Goal: Contribute content: Contribute content

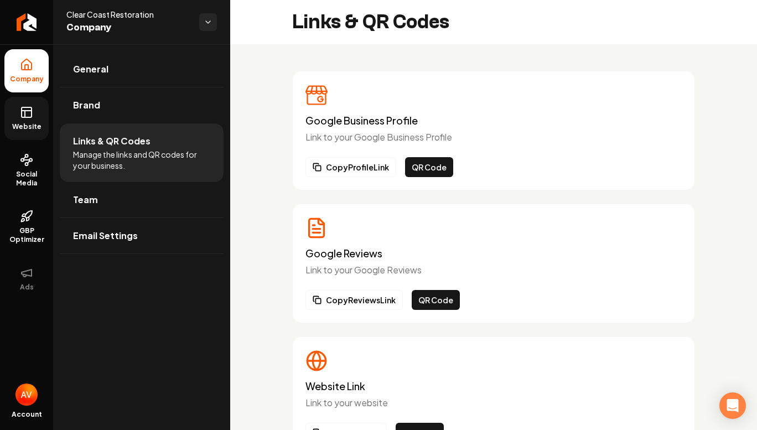
click at [31, 127] on span "Website" at bounding box center [27, 126] width 38 height 9
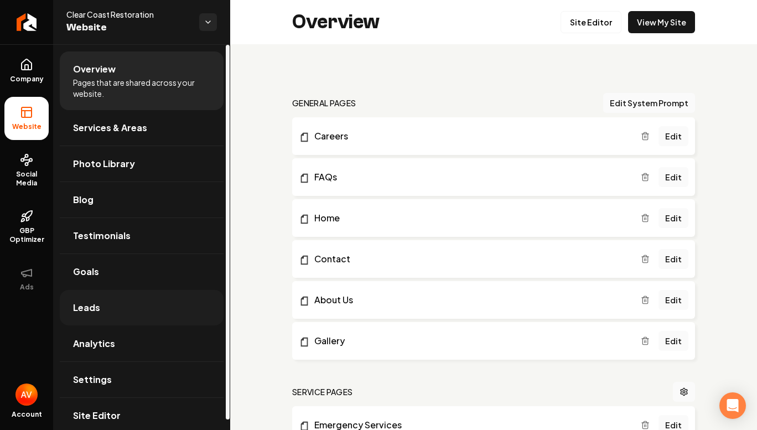
click at [114, 301] on link "Leads" at bounding box center [142, 307] width 164 height 35
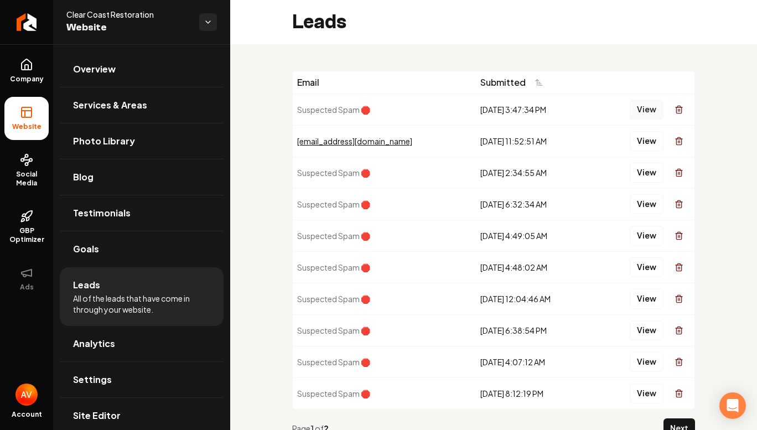
click at [634, 108] on button "View" at bounding box center [647, 110] width 34 height 20
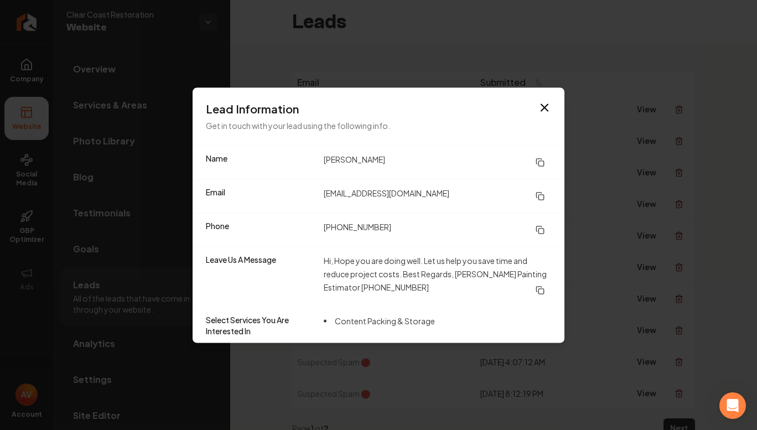
click at [450, 201] on dd "[EMAIL_ADDRESS][DOMAIN_NAME]" at bounding box center [438, 196] width 228 height 20
click at [545, 108] on icon "button" at bounding box center [544, 107] width 7 height 7
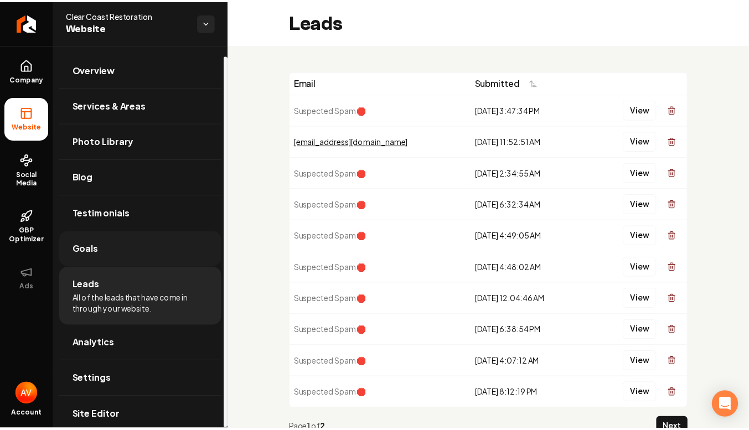
scroll to position [11, 0]
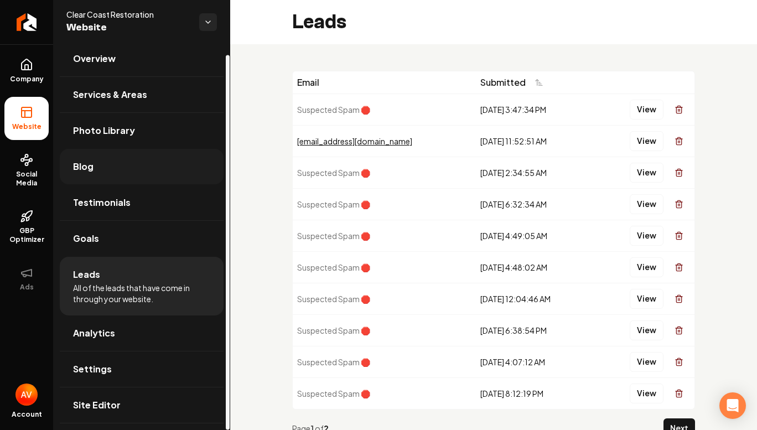
click at [95, 171] on link "Blog" at bounding box center [142, 166] width 164 height 35
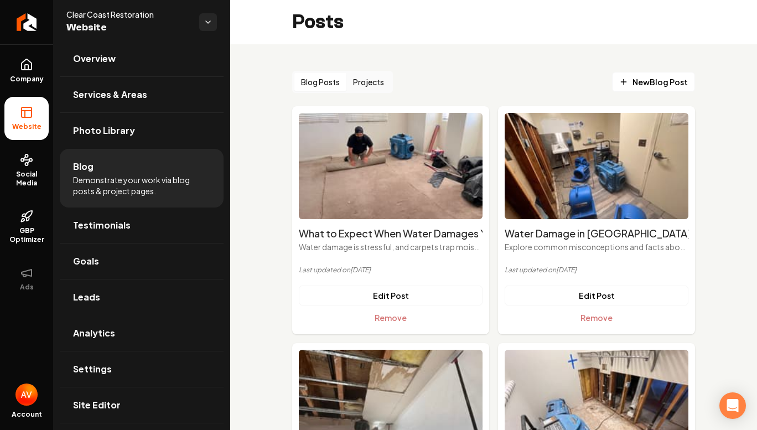
click at [376, 90] on button "Projects" at bounding box center [369, 82] width 44 height 18
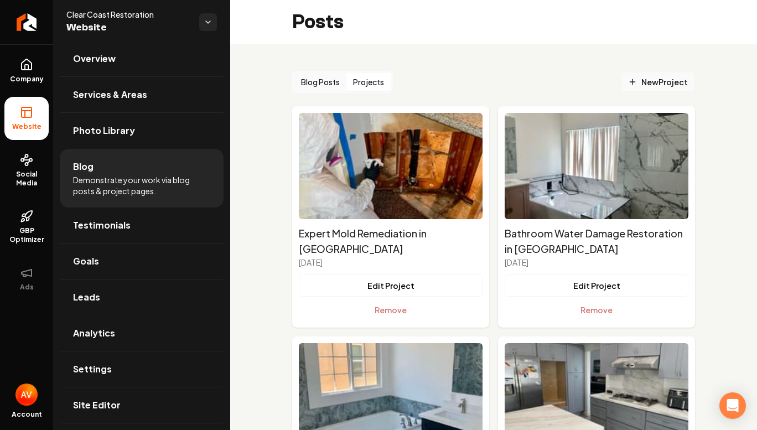
click at [638, 78] on span "New Project" at bounding box center [658, 82] width 60 height 12
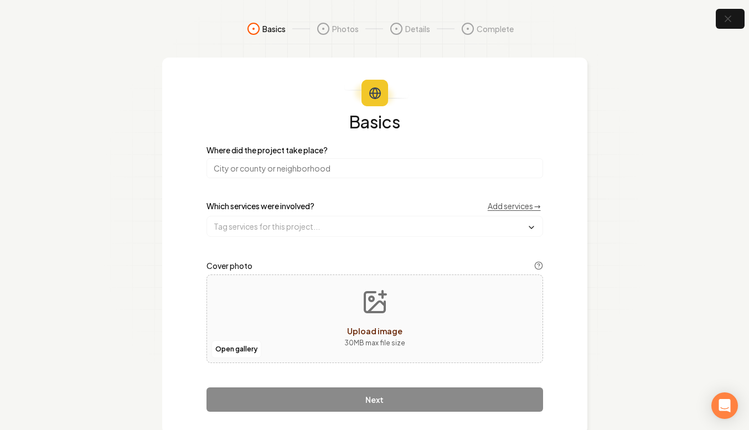
click at [317, 170] on input "search" at bounding box center [374, 168] width 337 height 20
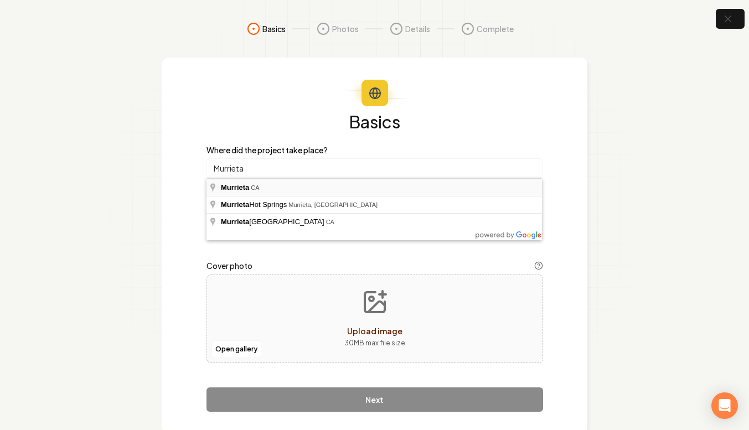
type input "Murrieta, [GEOGRAPHIC_DATA]"
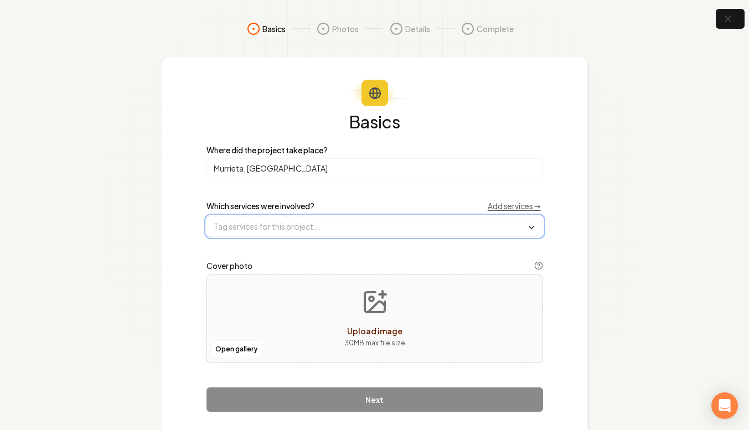
click at [276, 227] on input "text" at bounding box center [374, 226] width 335 height 20
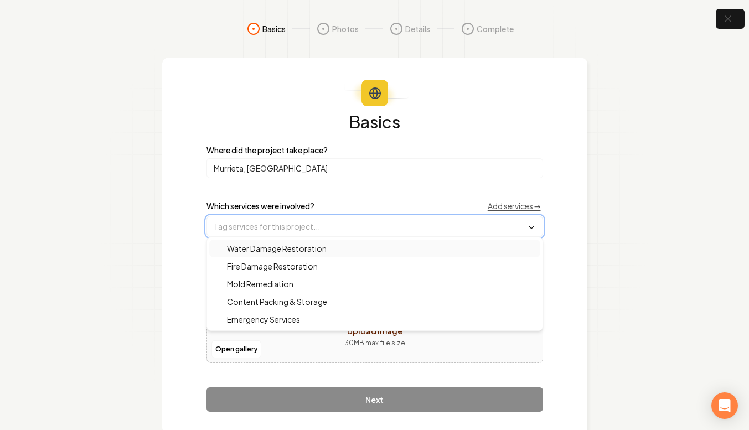
click at [273, 249] on span "Water Damage Restoration" at bounding box center [270, 248] width 113 height 11
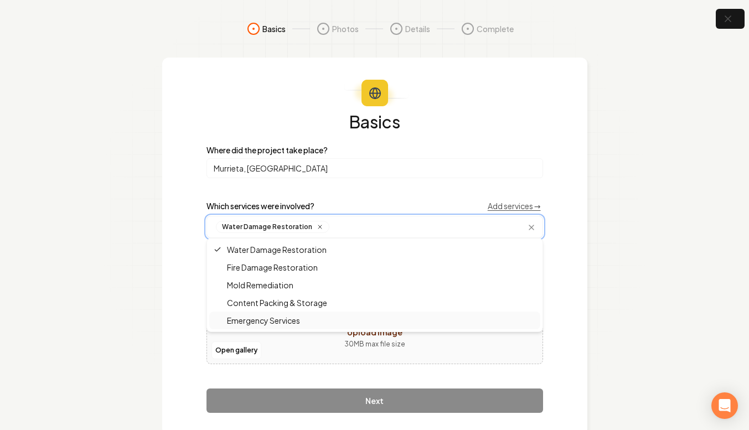
click at [261, 320] on span "Emergency Services" at bounding box center [257, 320] width 86 height 11
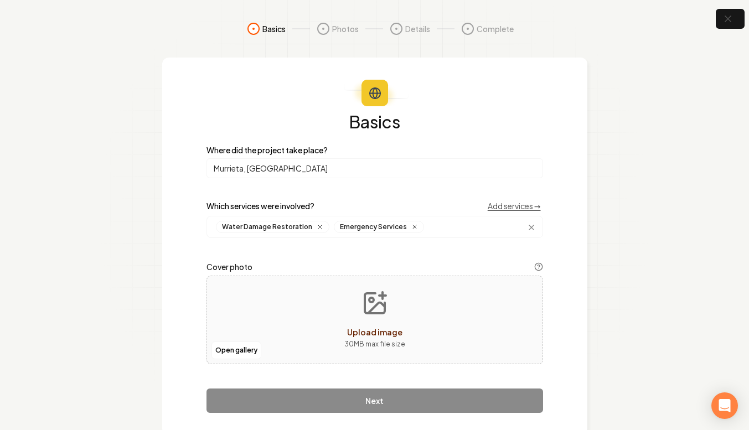
click at [272, 357] on div "Open gallery Upload image 30 MB max file size" at bounding box center [374, 320] width 337 height 89
click at [247, 303] on div "Open gallery Upload image 30 MB max file size" at bounding box center [374, 320] width 337 height 89
type input "**********"
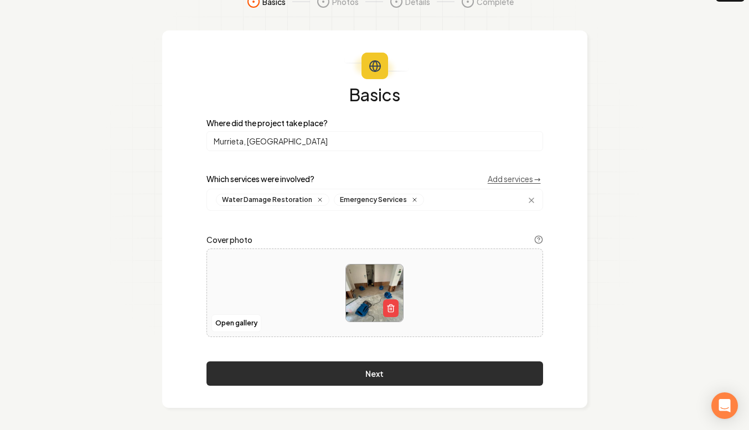
click at [374, 375] on button "Next" at bounding box center [374, 373] width 337 height 24
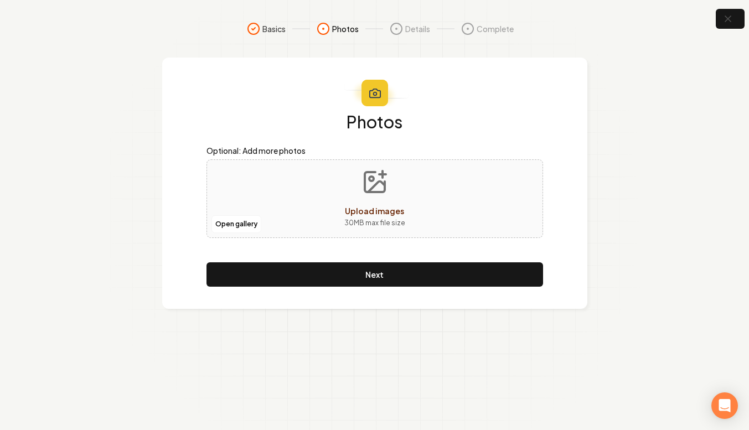
scroll to position [0, 0]
click at [361, 197] on button "Upload images 30 MB max file size" at bounding box center [378, 199] width 79 height 78
type input "**********"
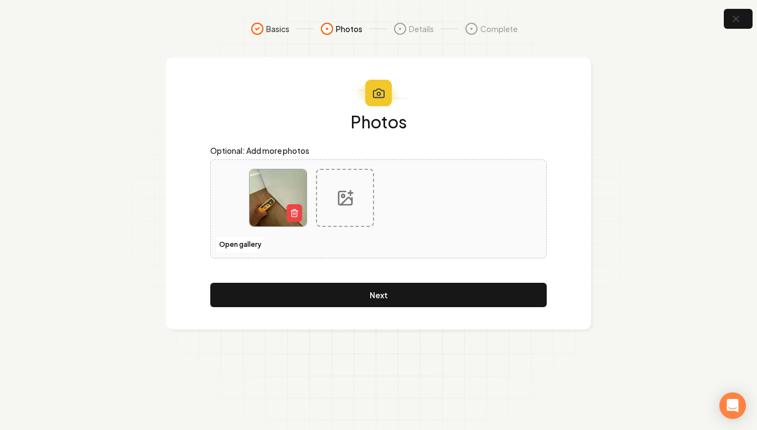
click at [471, 276] on div "Photos Optional: Add more photos Open gallery Next" at bounding box center [378, 210] width 337 height 194
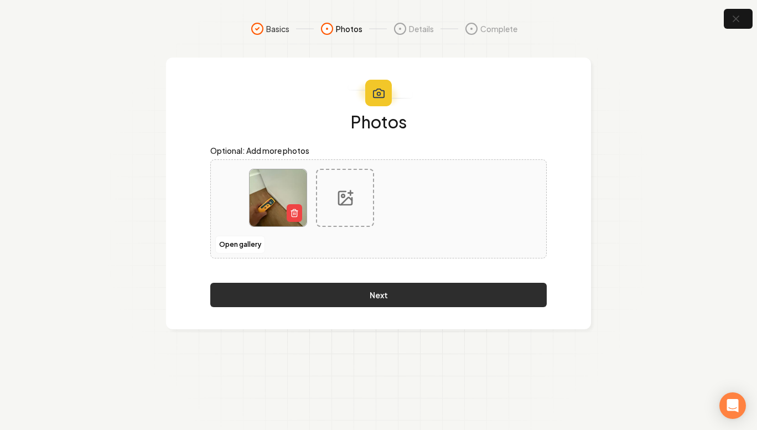
click at [464, 285] on button "Next" at bounding box center [378, 295] width 337 height 24
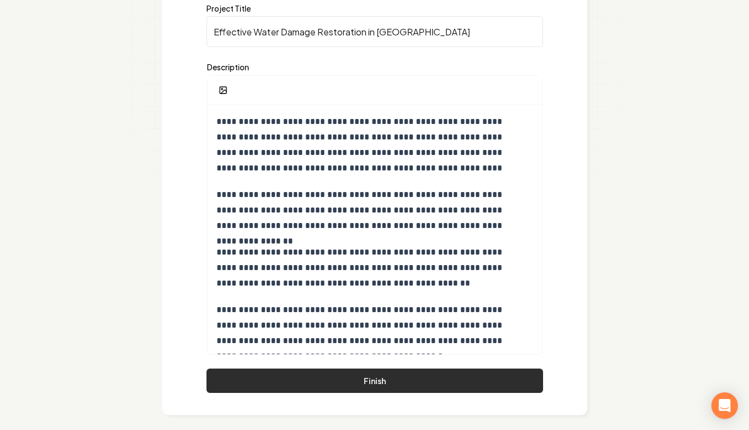
click at [415, 379] on button "Finish" at bounding box center [374, 381] width 337 height 24
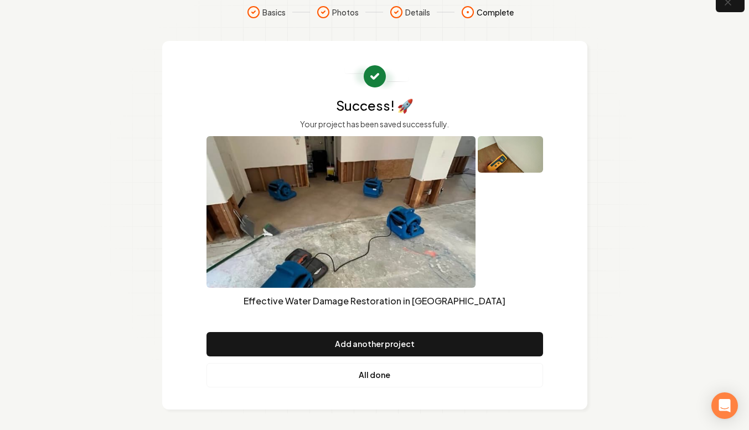
scroll to position [18, 0]
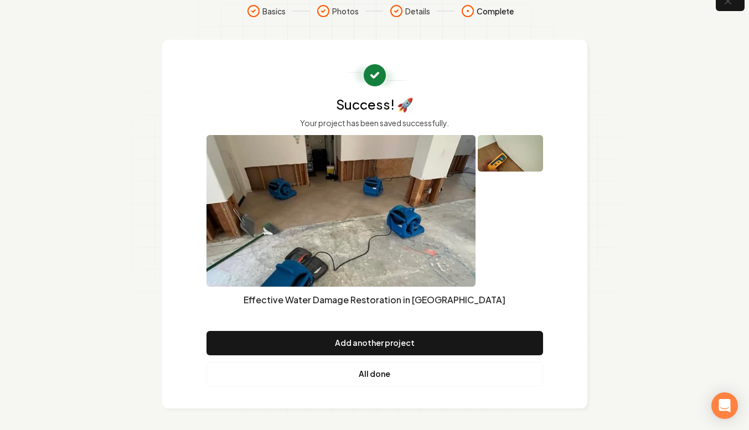
click at [393, 369] on link "All done" at bounding box center [374, 374] width 337 height 24
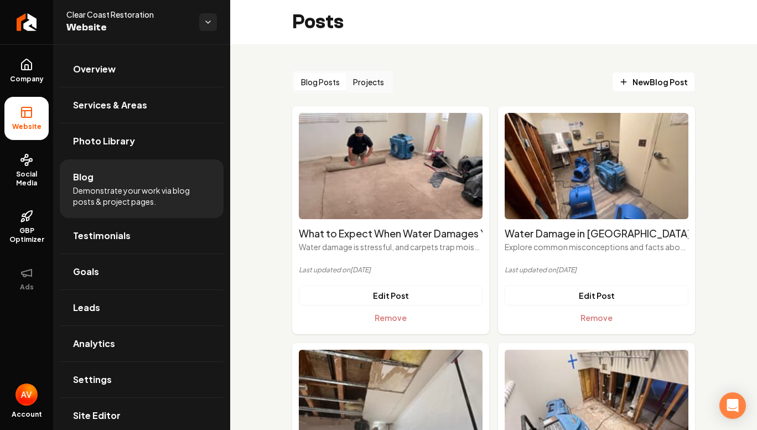
click at [367, 90] on button "Projects" at bounding box center [369, 82] width 44 height 18
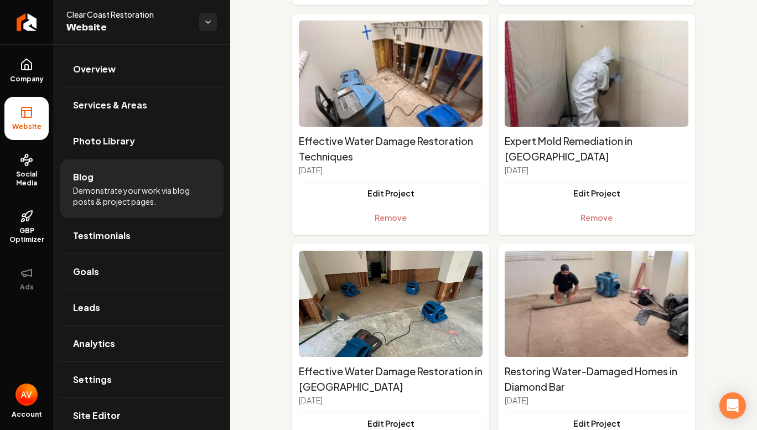
scroll to position [4530, 0]
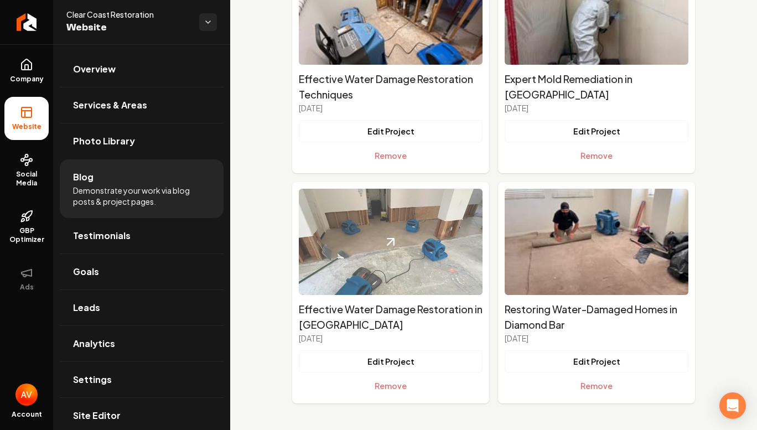
click at [411, 268] on img "Main content area" at bounding box center [391, 242] width 184 height 106
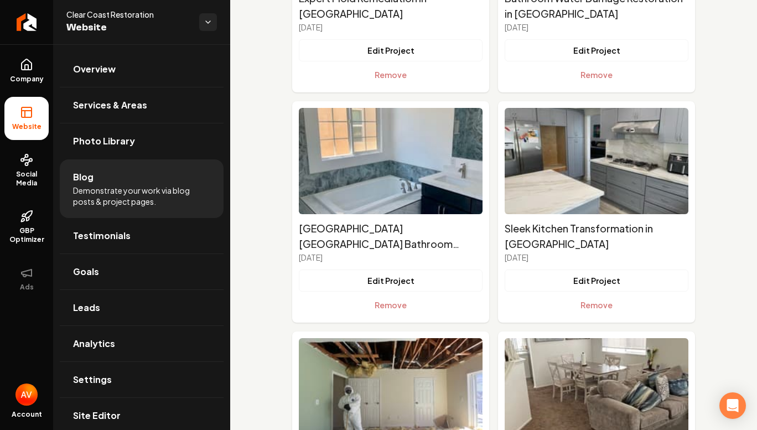
scroll to position [0, 0]
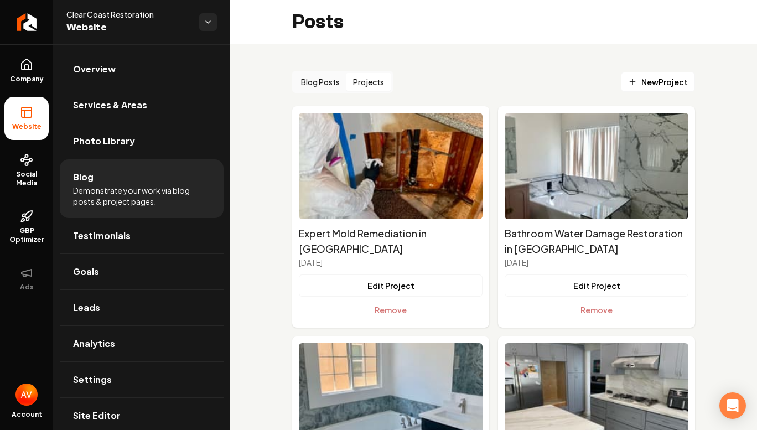
click at [325, 82] on button "Blog Posts" at bounding box center [321, 82] width 52 height 18
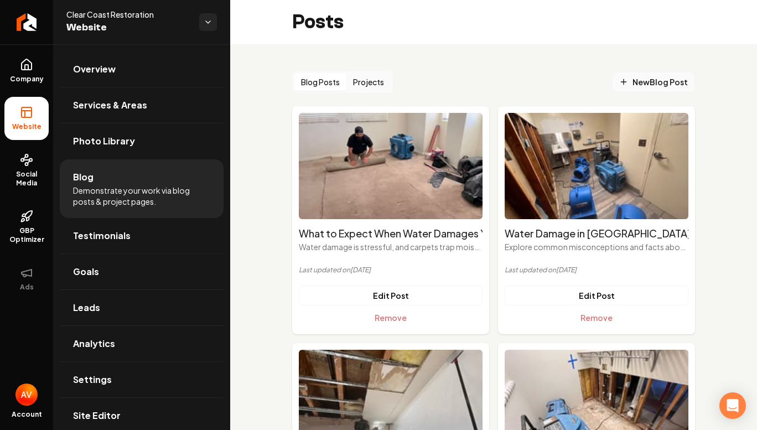
click at [637, 83] on span "New Blog Post" at bounding box center [653, 82] width 69 height 12
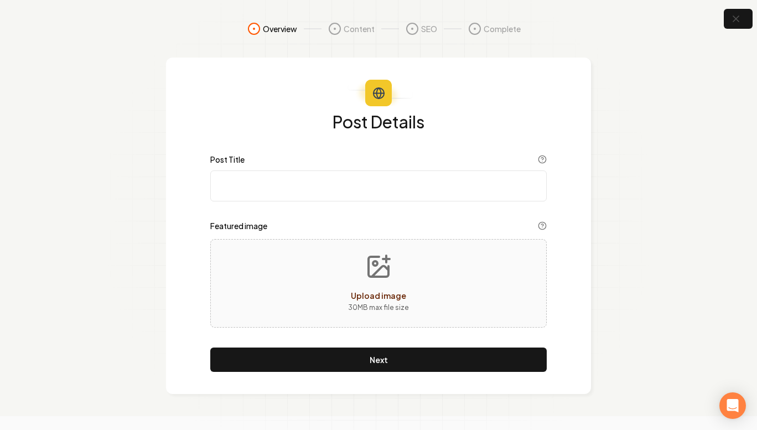
click at [364, 187] on input "Post Title" at bounding box center [378, 186] width 337 height 31
paste input "Partnering for Better Restoration: How Clear Coast Restoration’s Partner Progra…"
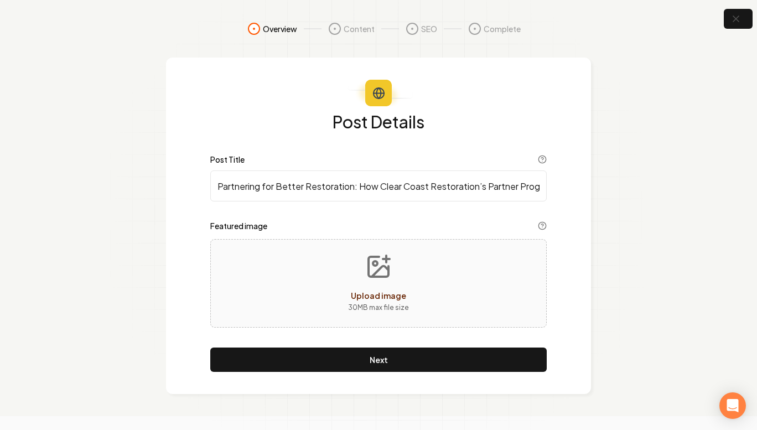
scroll to position [0, 213]
type input "Partnering for Better Restoration: How Clear Coast Restoration’s Partner Progra…"
click at [350, 283] on button "Upload image 30 MB max file size" at bounding box center [378, 284] width 79 height 78
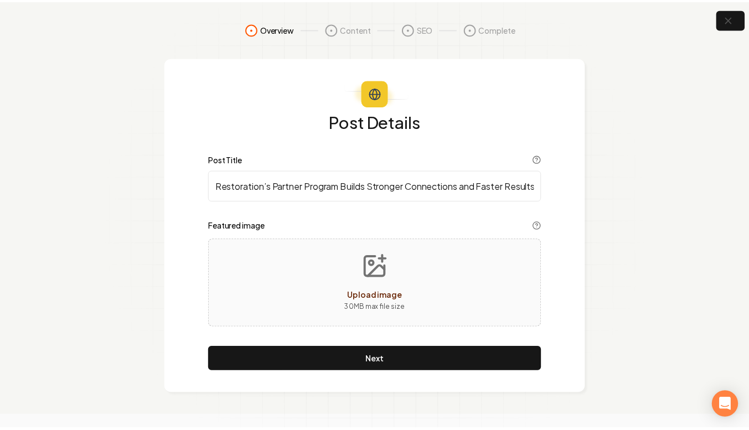
scroll to position [0, 0]
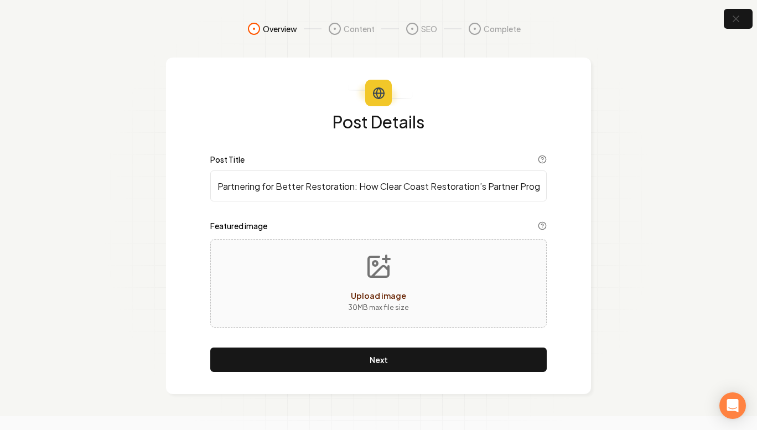
type input "**********"
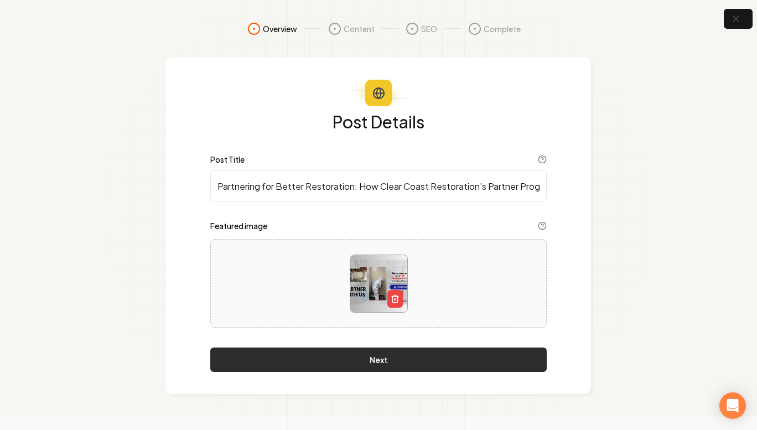
click at [396, 355] on button "Next" at bounding box center [378, 360] width 337 height 24
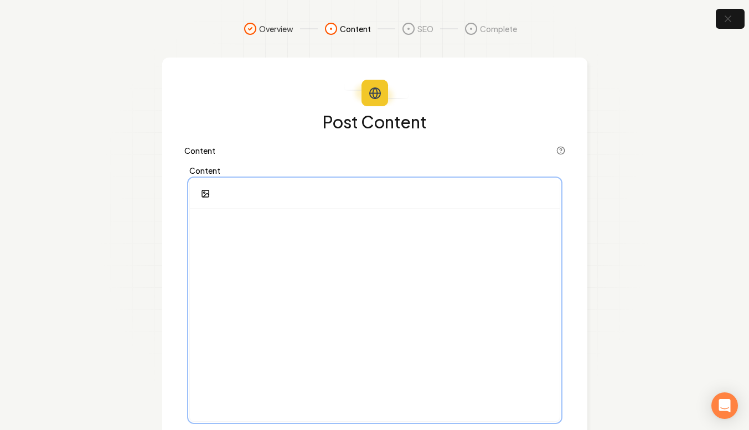
click at [229, 228] on p at bounding box center [375, 226] width 352 height 16
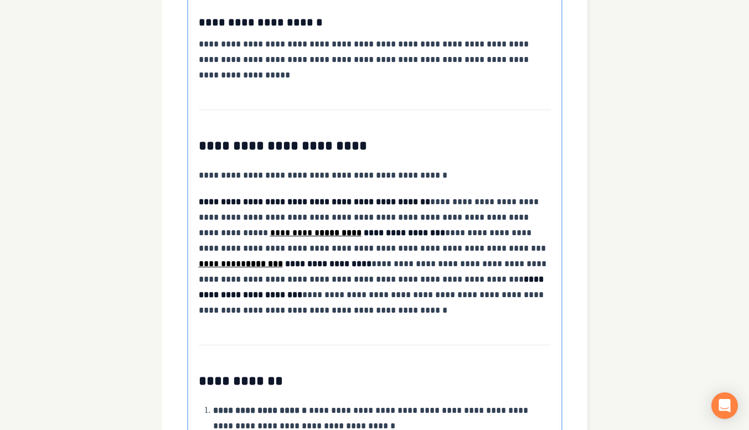
scroll to position [1154, 0]
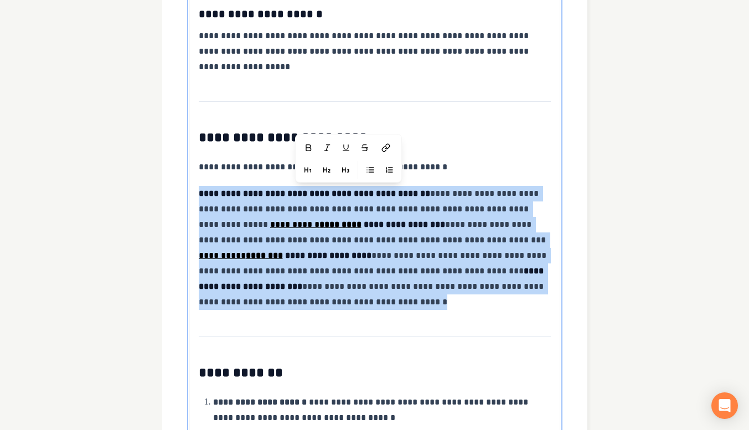
drag, startPoint x: 198, startPoint y: 177, endPoint x: 505, endPoint y: 288, distance: 327.0
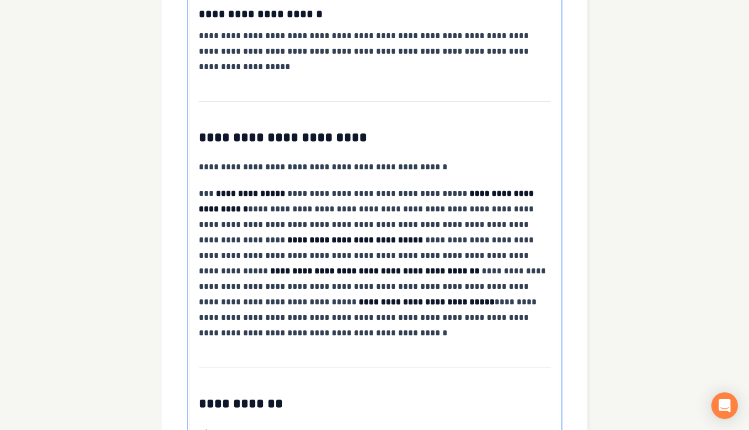
click at [348, 159] on p "**********" at bounding box center [375, 167] width 352 height 16
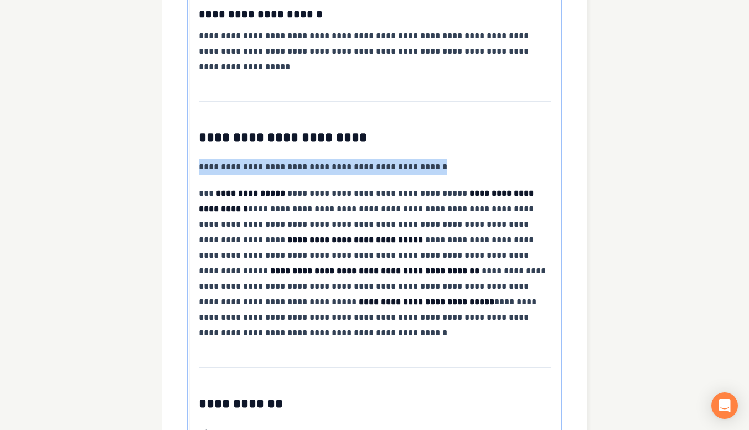
click at [348, 159] on p "**********" at bounding box center [375, 167] width 352 height 16
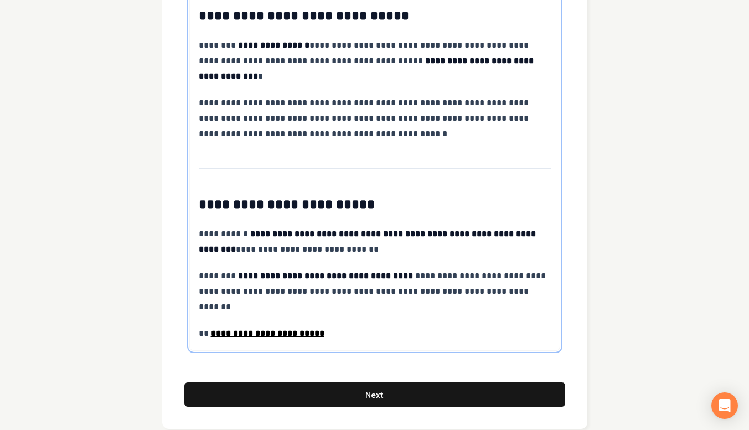
scroll to position [1721, 0]
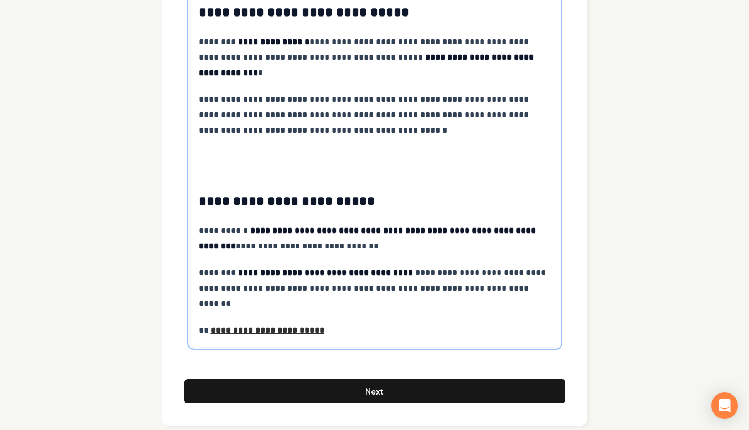
click at [266, 326] on strong "**********" at bounding box center [267, 330] width 113 height 8
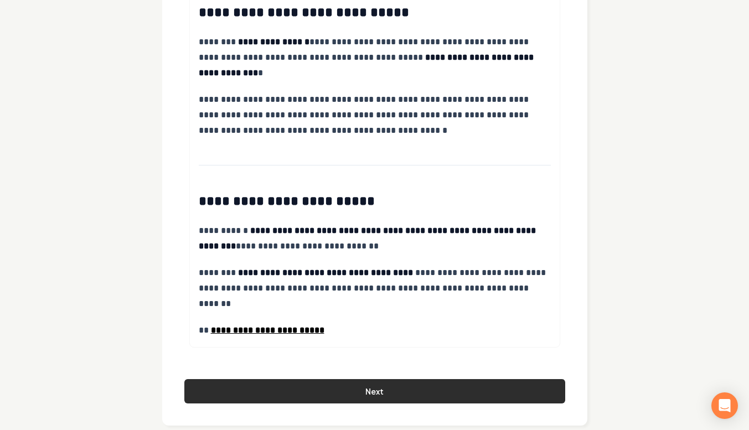
click at [348, 379] on button "Next" at bounding box center [374, 391] width 381 height 24
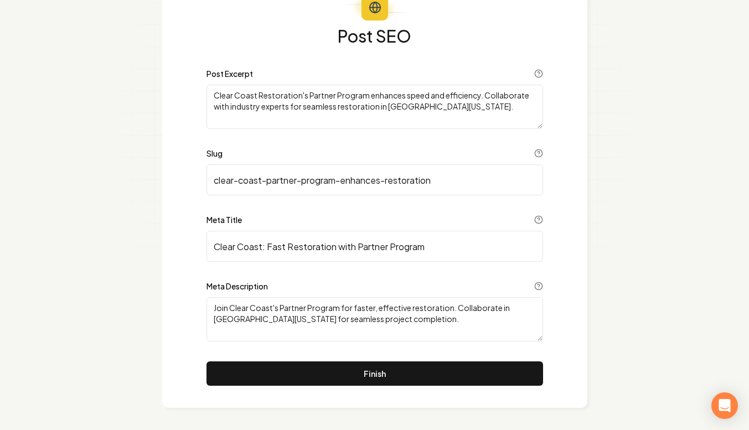
scroll to position [86, 0]
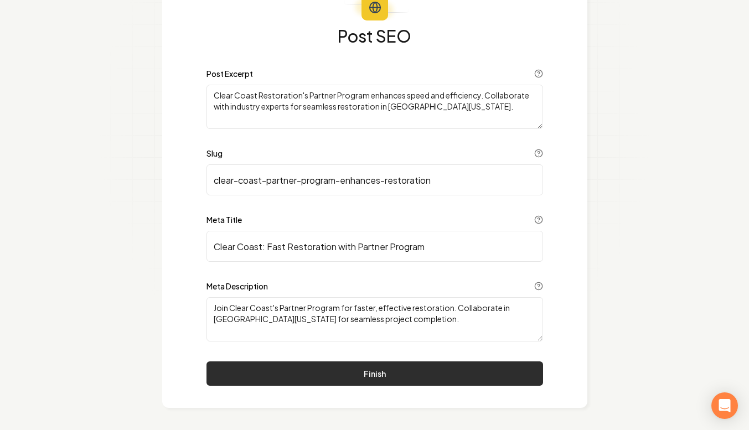
click at [396, 381] on button "Finish" at bounding box center [374, 373] width 337 height 24
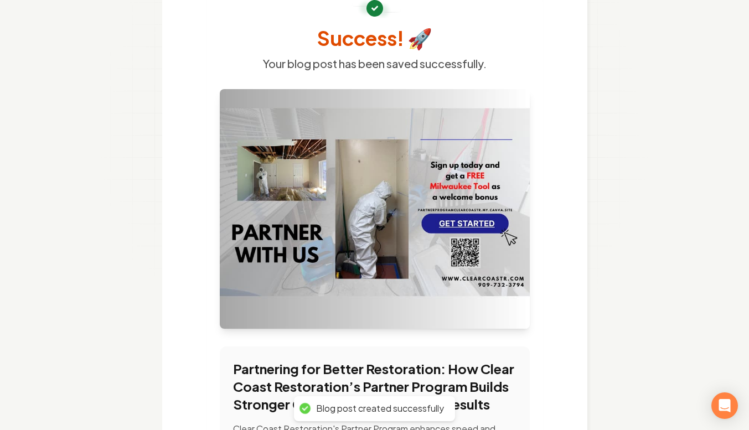
click at [396, 381] on h3 "Partnering for Better Restoration: How Clear Coast Restoration’s Partner Progra…" at bounding box center [374, 386] width 283 height 53
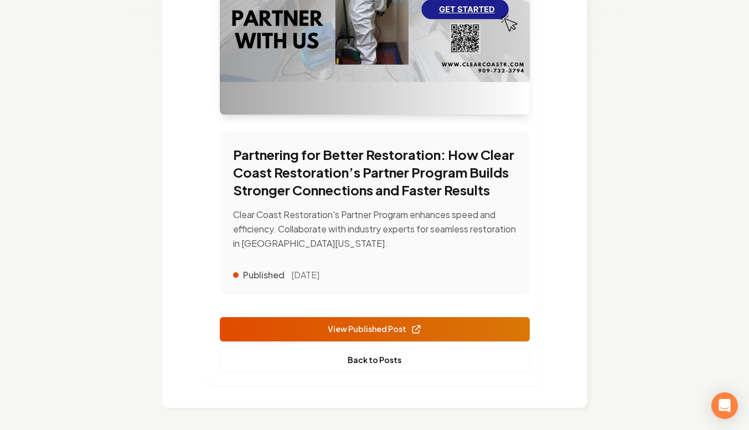
scroll to position [313, 0]
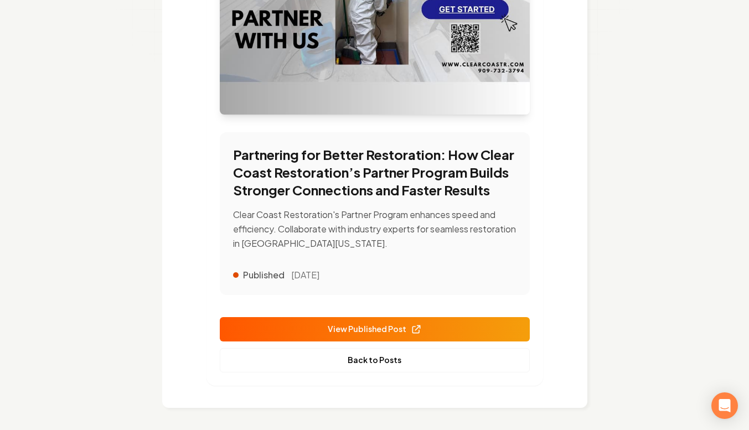
click at [414, 334] on icon at bounding box center [416, 329] width 11 height 11
